Goal: Task Accomplishment & Management: Manage account settings

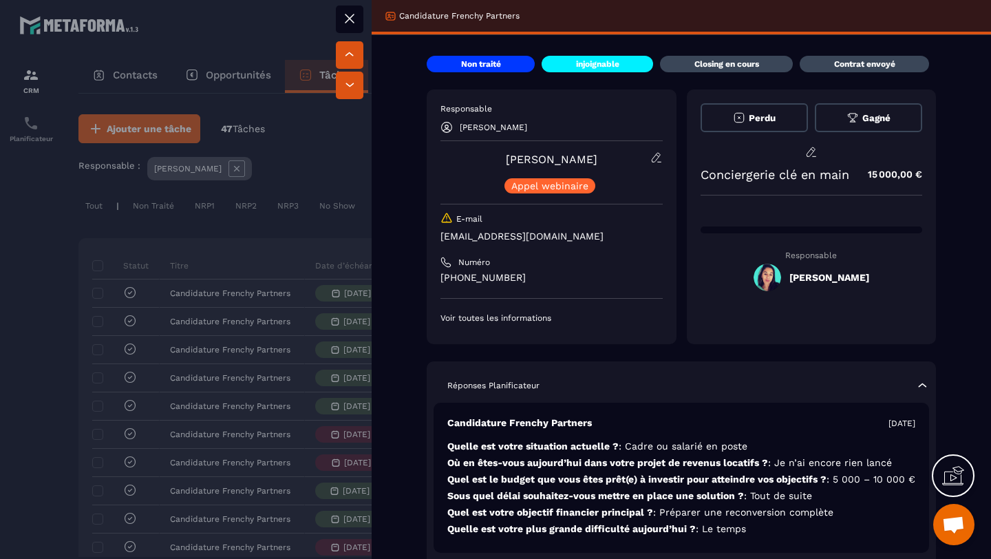
scroll to position [73, 0]
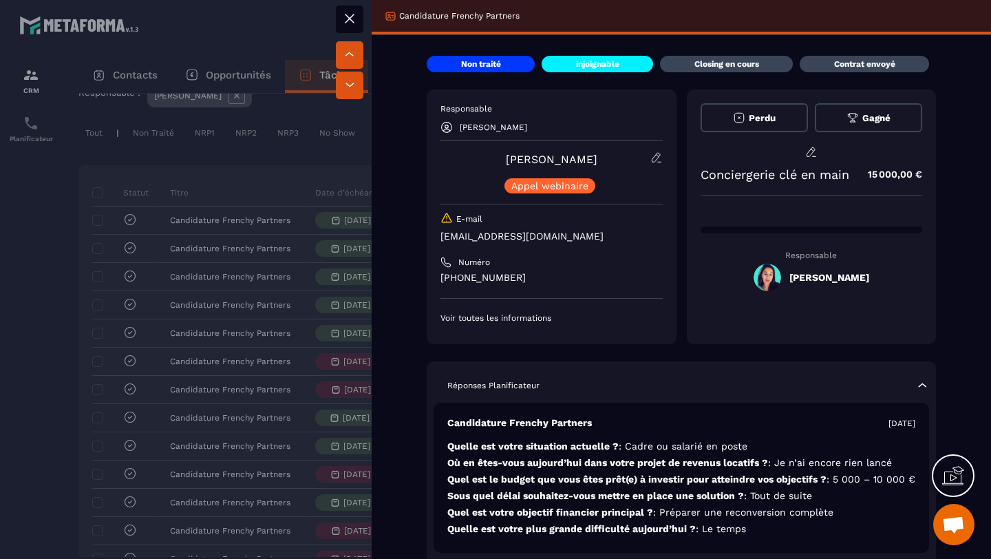
click at [352, 17] on icon at bounding box center [349, 18] width 17 height 17
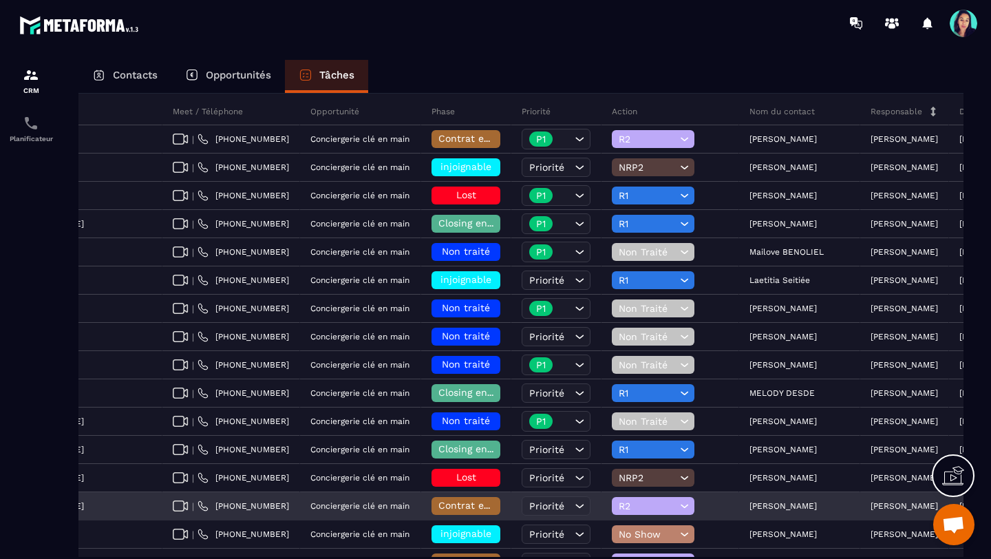
scroll to position [156, 0]
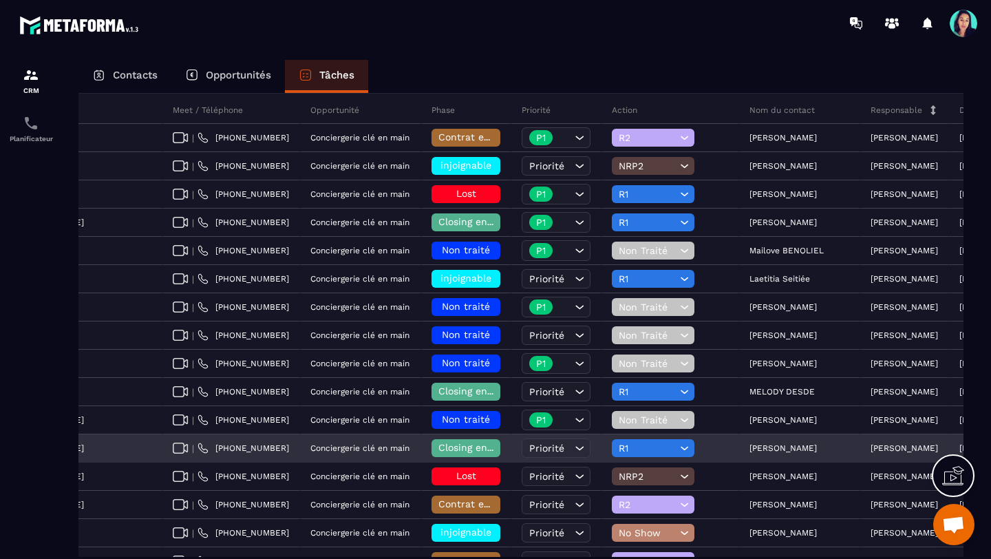
click at [438, 447] on span "Closing en cours" at bounding box center [477, 447] width 78 height 11
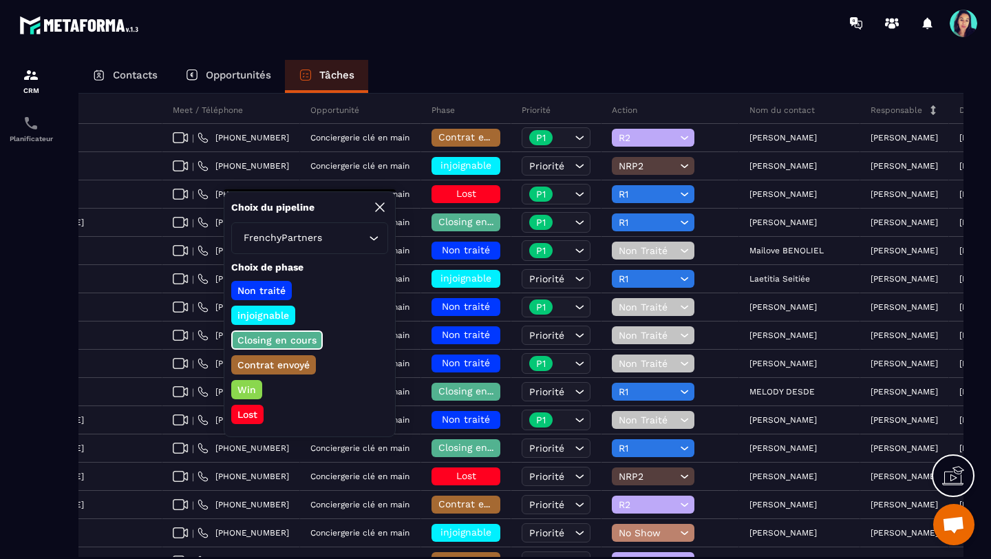
click at [245, 411] on p "Lost" at bounding box center [247, 414] width 24 height 14
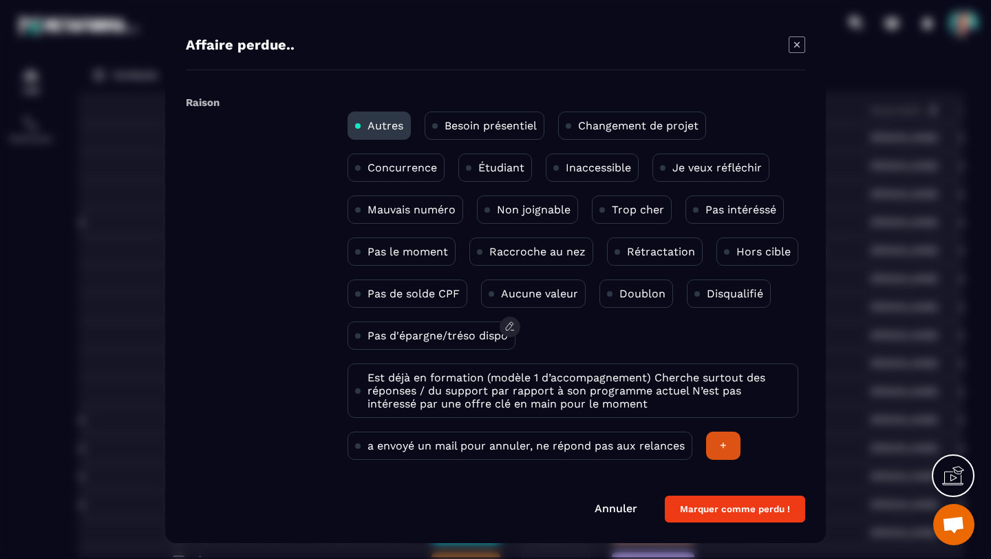
click at [484, 334] on p "Pas d'épargne/tréso dispo" at bounding box center [437, 335] width 140 height 13
click at [714, 508] on button "Marquer comme perdu !" at bounding box center [735, 508] width 140 height 27
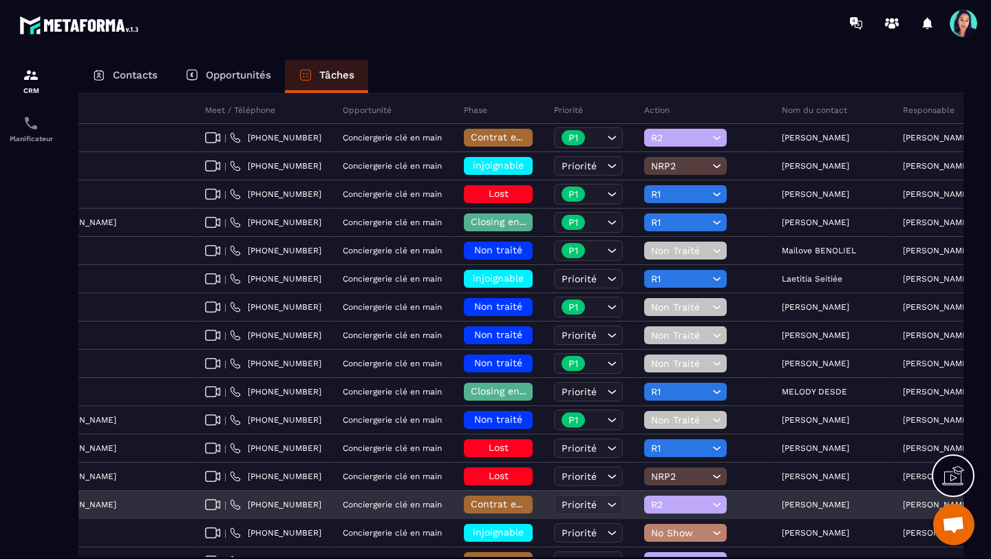
scroll to position [0, 505]
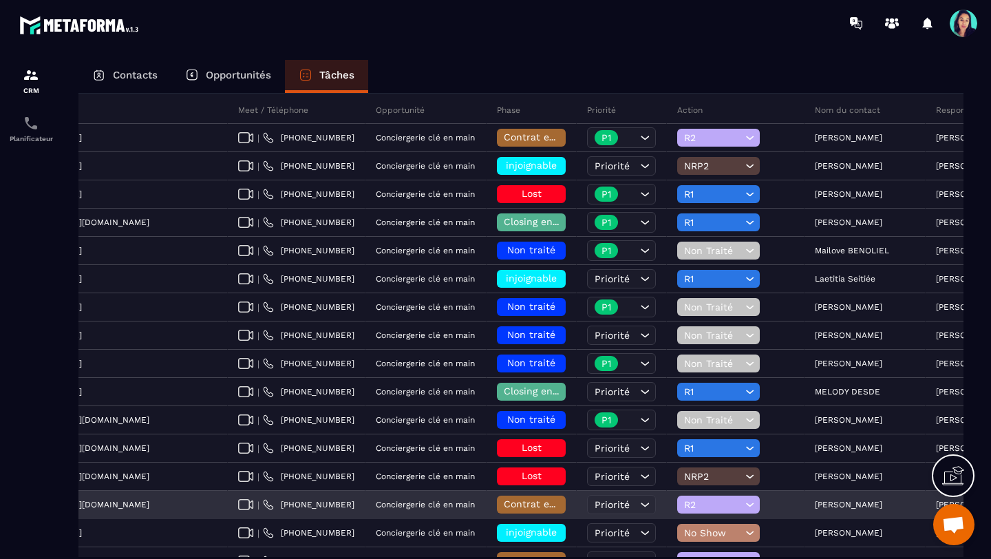
click at [504, 502] on span "Contrat envoyé" at bounding box center [540, 503] width 72 height 11
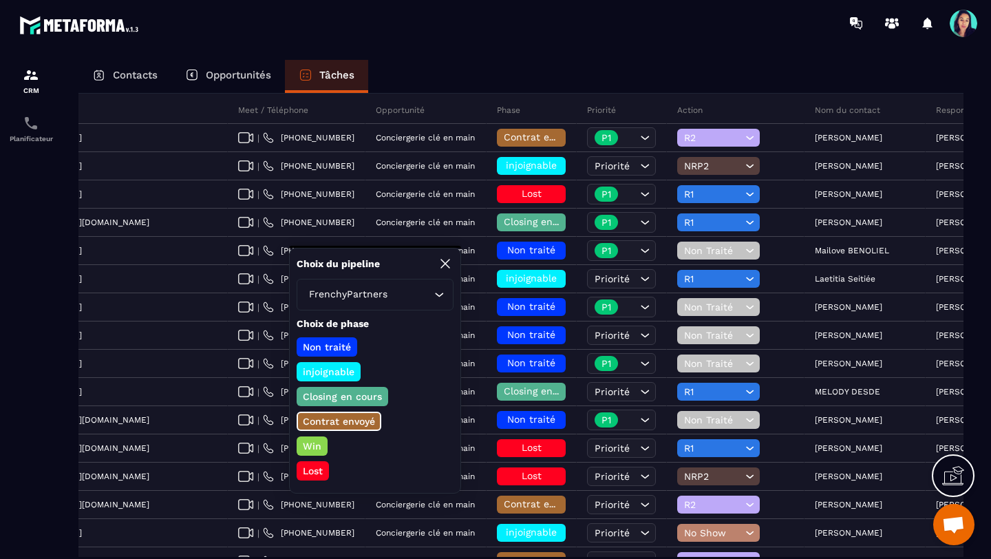
click at [311, 444] on p "Win" at bounding box center [312, 446] width 23 height 14
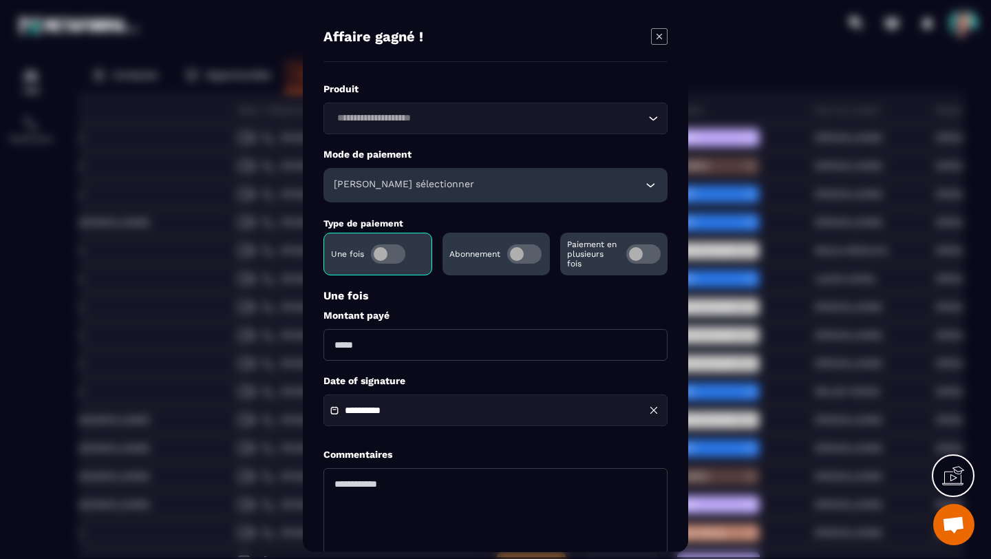
click at [637, 251] on span "Modal window" at bounding box center [643, 253] width 34 height 19
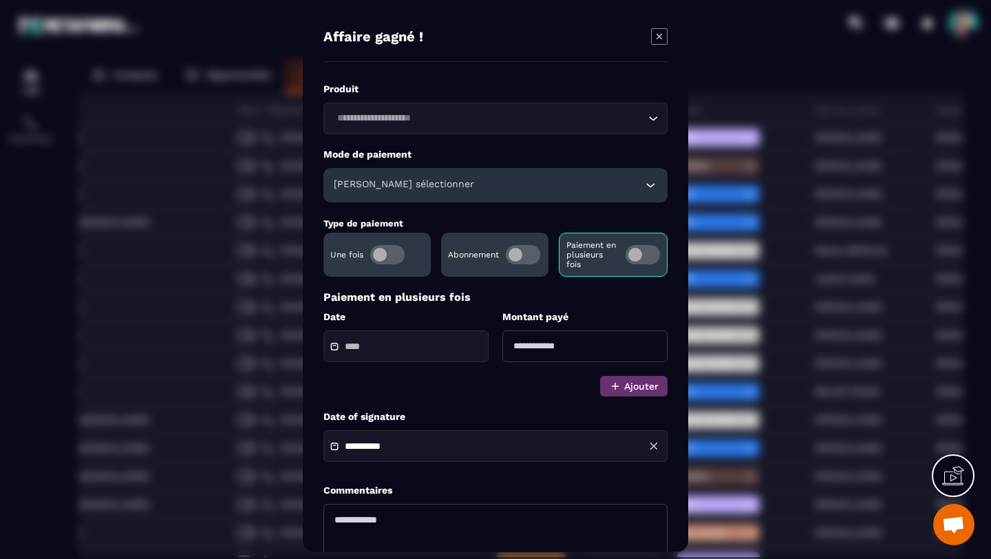
click at [652, 118] on icon "Search for option" at bounding box center [654, 118] width 8 height 4
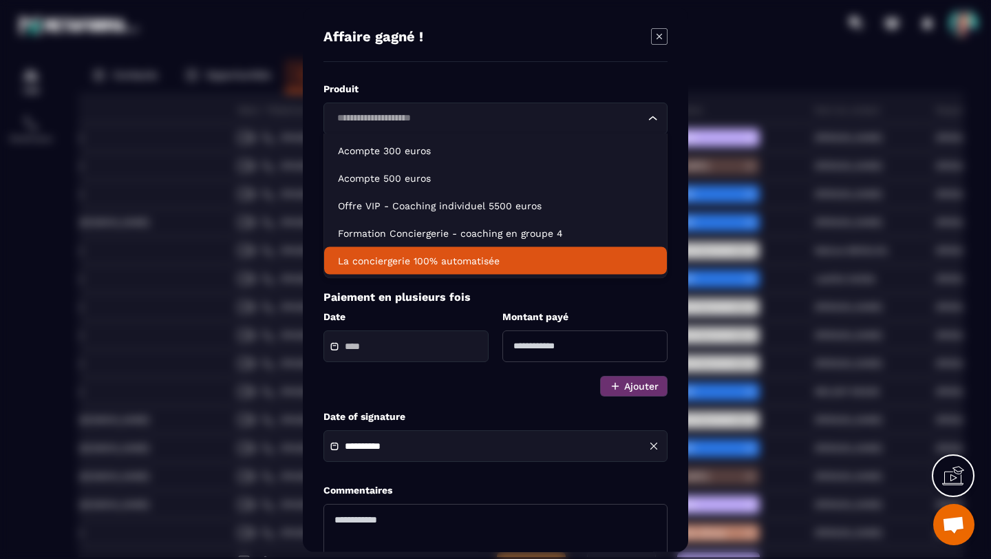
click at [508, 260] on p "La conciergerie 100% automatisée" at bounding box center [495, 261] width 315 height 14
type input "*******"
click at [651, 116] on icon "Search for option" at bounding box center [653, 118] width 14 height 14
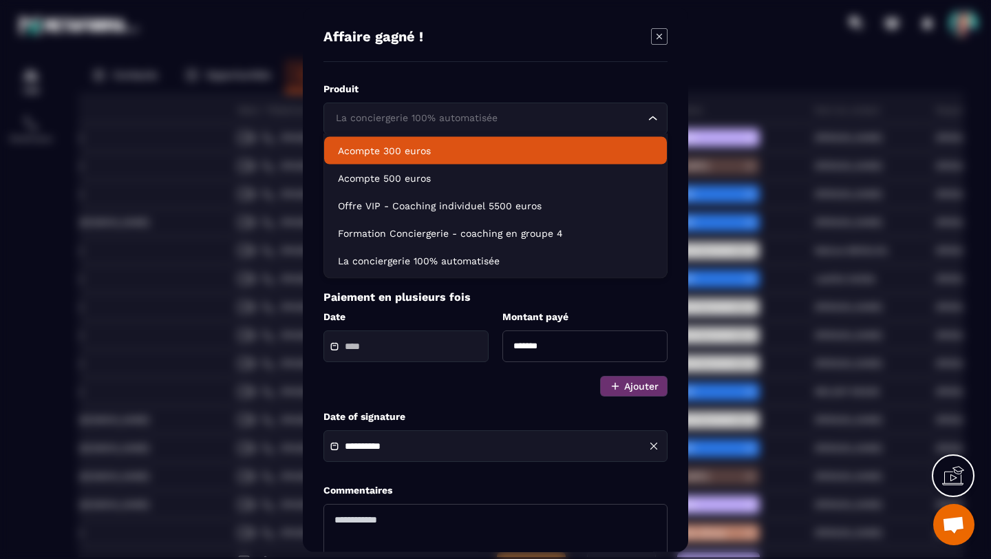
click at [572, 81] on div "**********" at bounding box center [495, 280] width 385 height 544
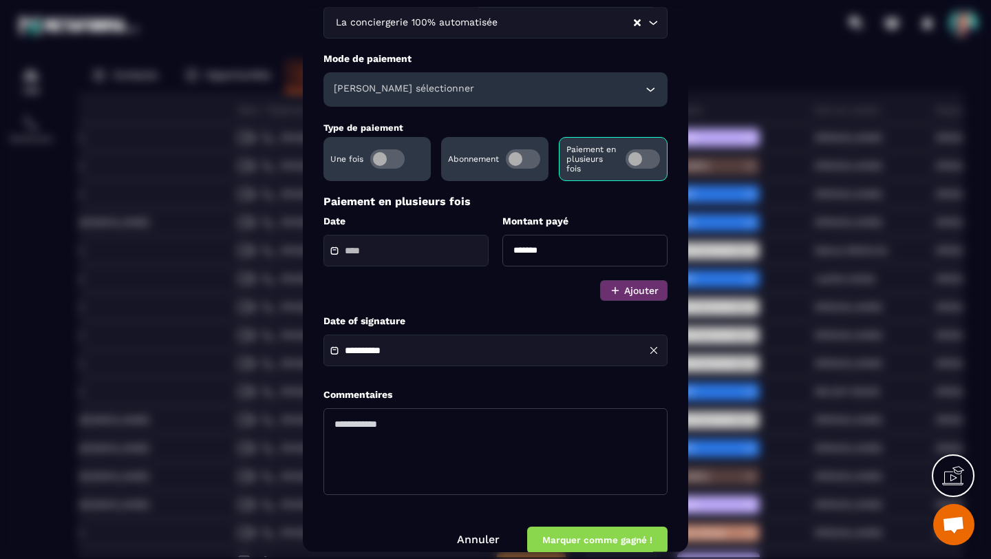
scroll to position [84, 0]
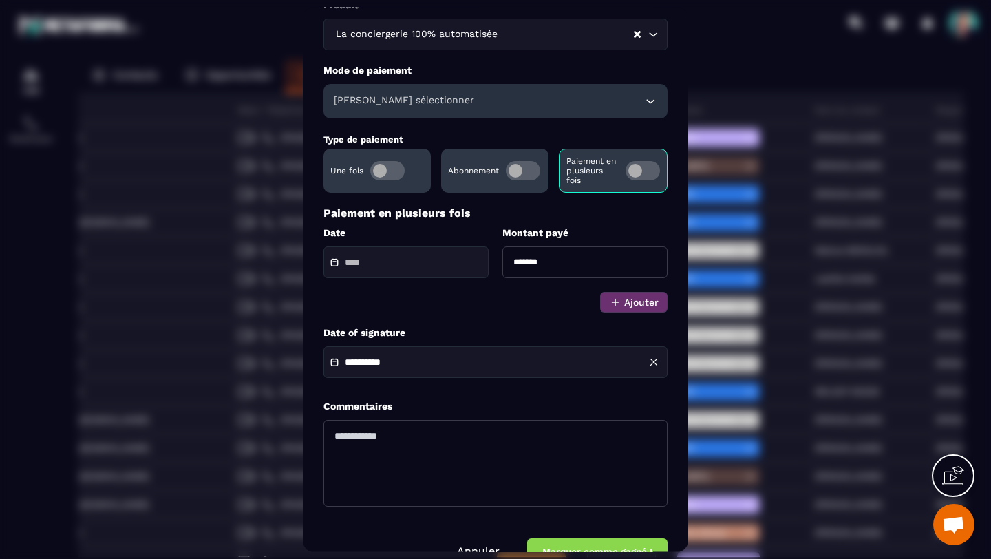
click at [632, 169] on span "Modal window" at bounding box center [642, 170] width 34 height 19
click at [546, 262] on input "*******" at bounding box center [584, 262] width 165 height 32
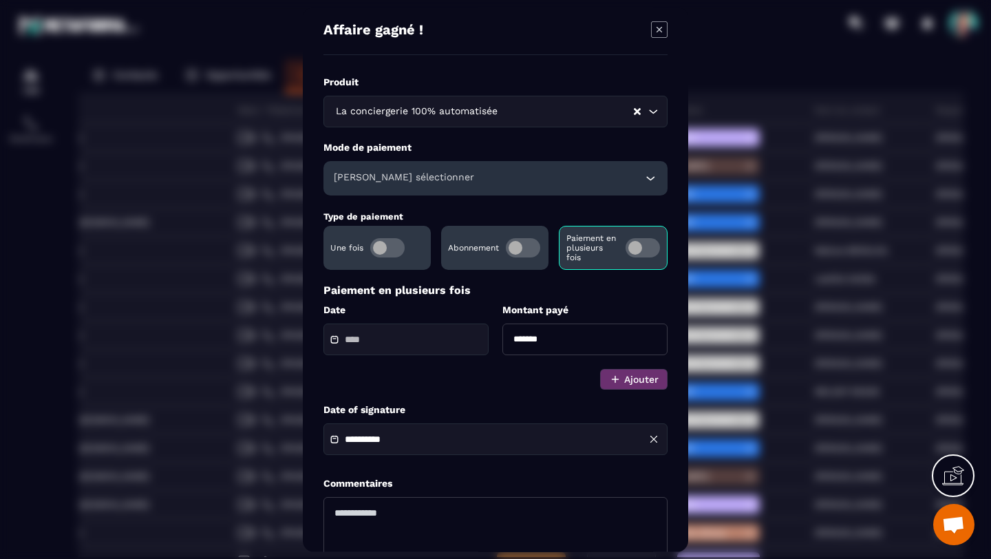
scroll to position [0, 0]
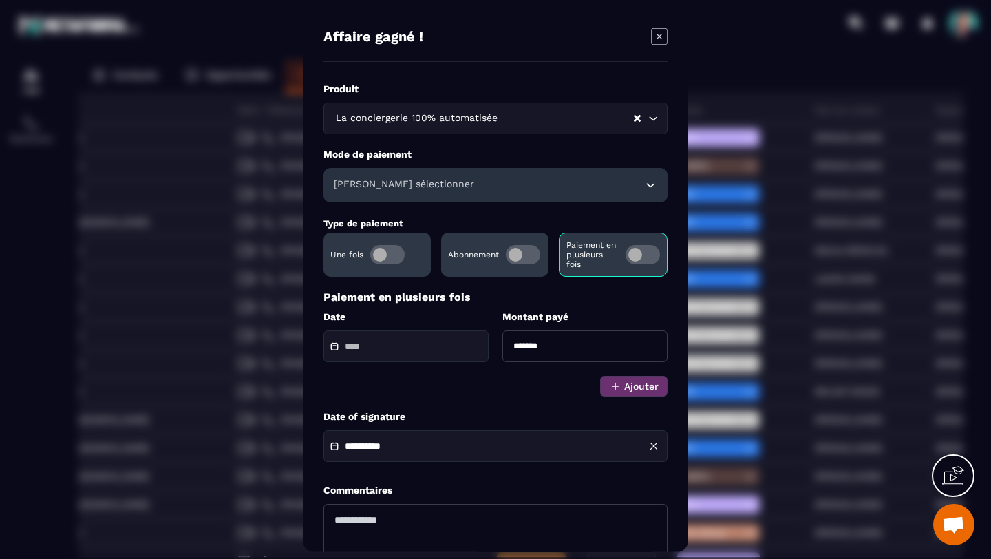
click at [659, 35] on icon "Modal window" at bounding box center [659, 36] width 6 height 6
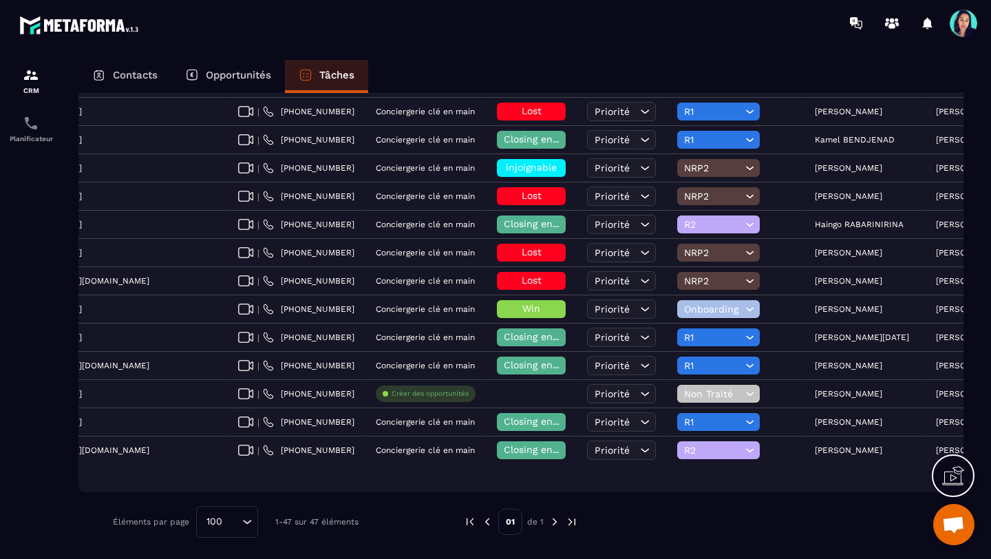
scroll to position [1142, 0]
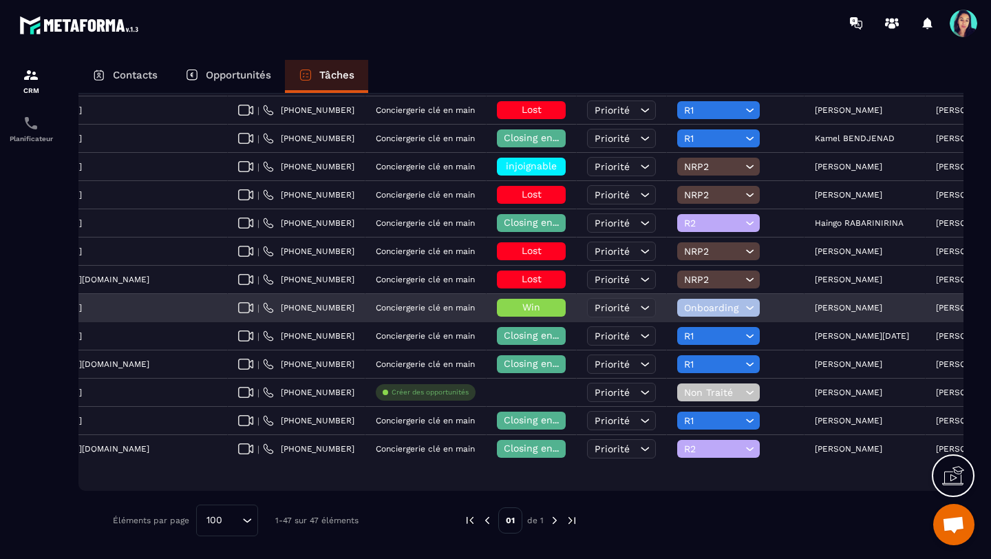
click at [522, 309] on span "Win" at bounding box center [531, 306] width 18 height 11
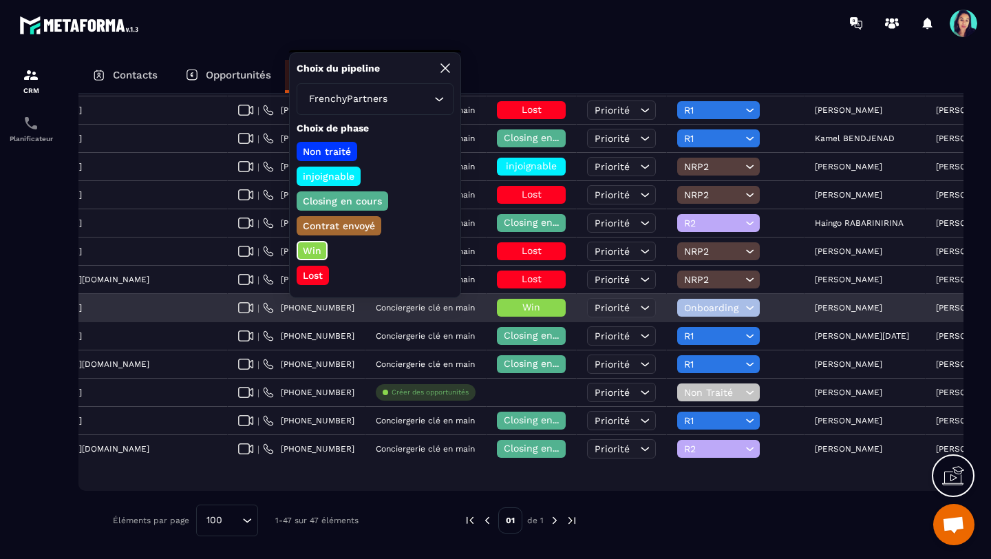
click at [376, 309] on p "Conciergerie clé en main" at bounding box center [425, 308] width 99 height 10
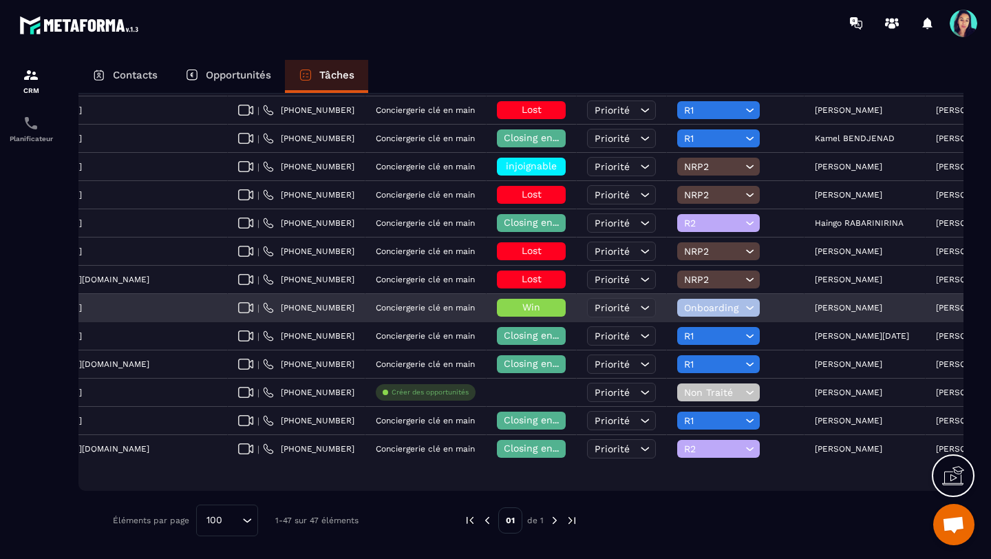
click at [376, 310] on p "Conciergerie clé en main" at bounding box center [425, 308] width 99 height 10
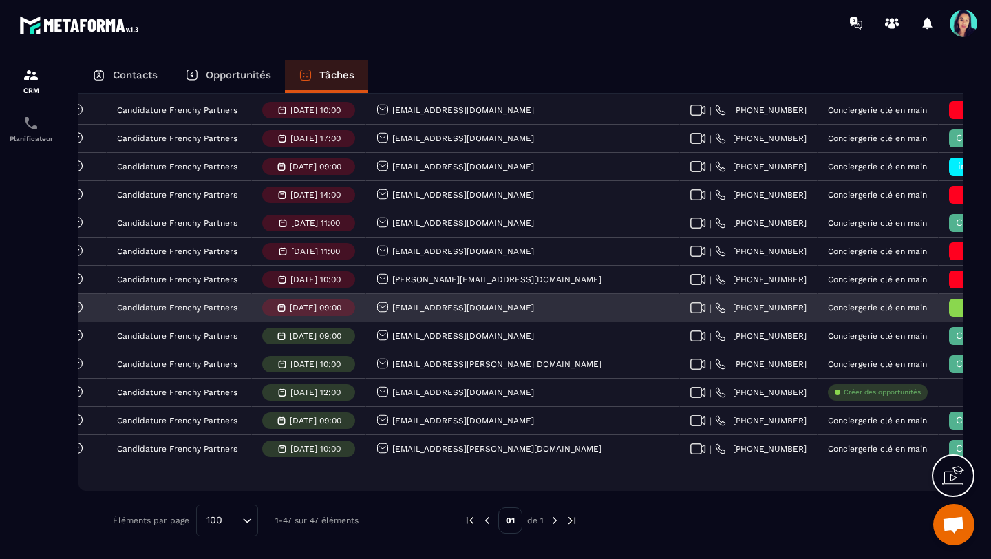
scroll to position [0, 0]
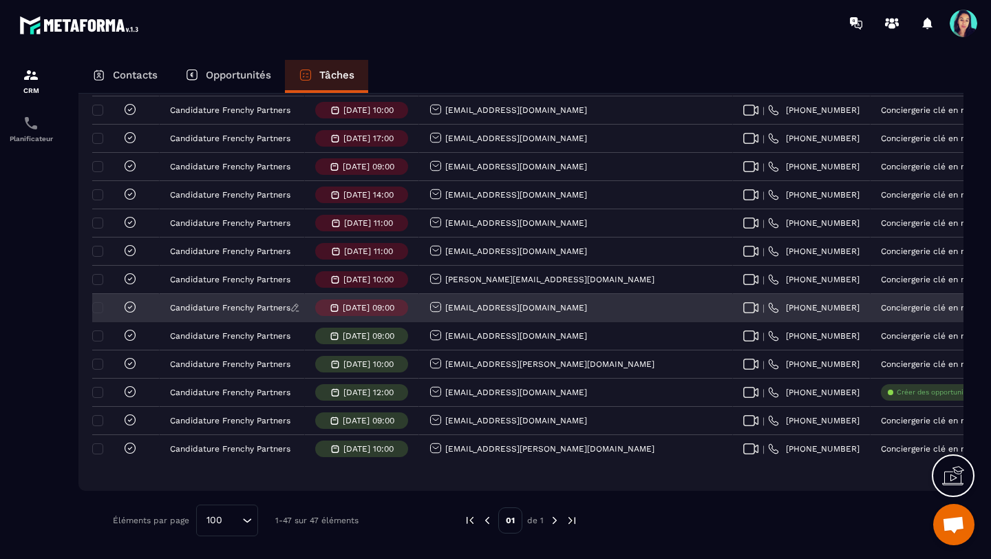
click at [237, 308] on p "Candidature Frenchy Partners" at bounding box center [230, 308] width 120 height 10
